Goal: Go to known website: Access a specific website the user already knows

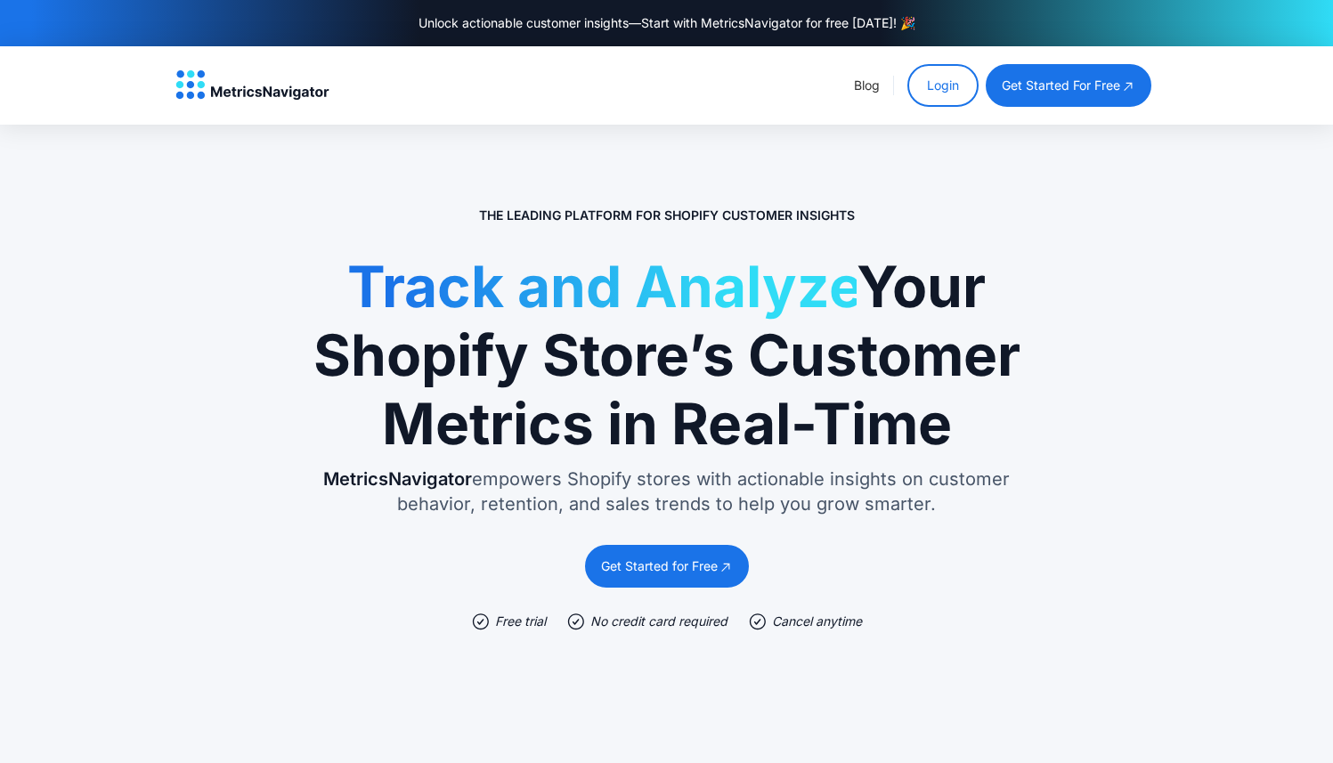
click at [923, 94] on link "Login" at bounding box center [942, 85] width 71 height 43
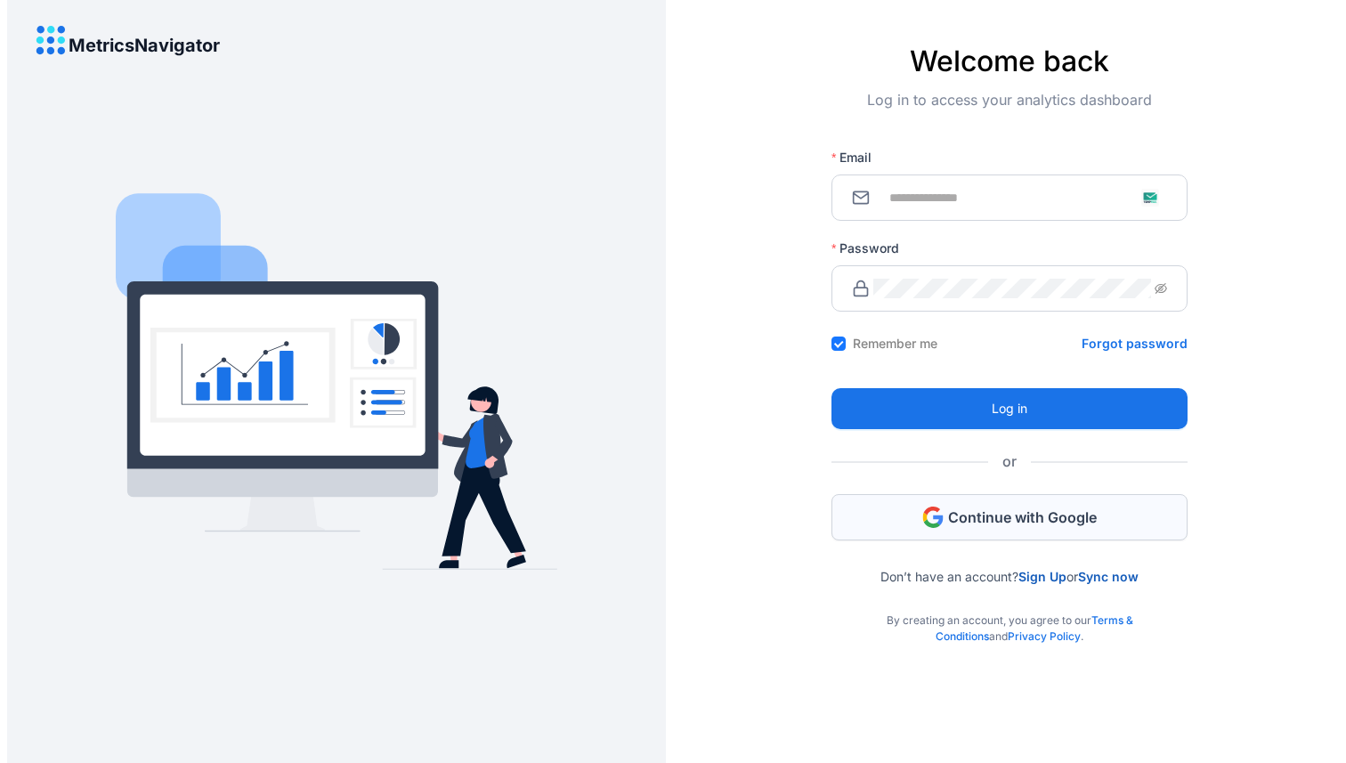
click at [923, 517] on icon "button" at bounding box center [925, 518] width 4 height 10
